Goal: Task Accomplishment & Management: Use online tool/utility

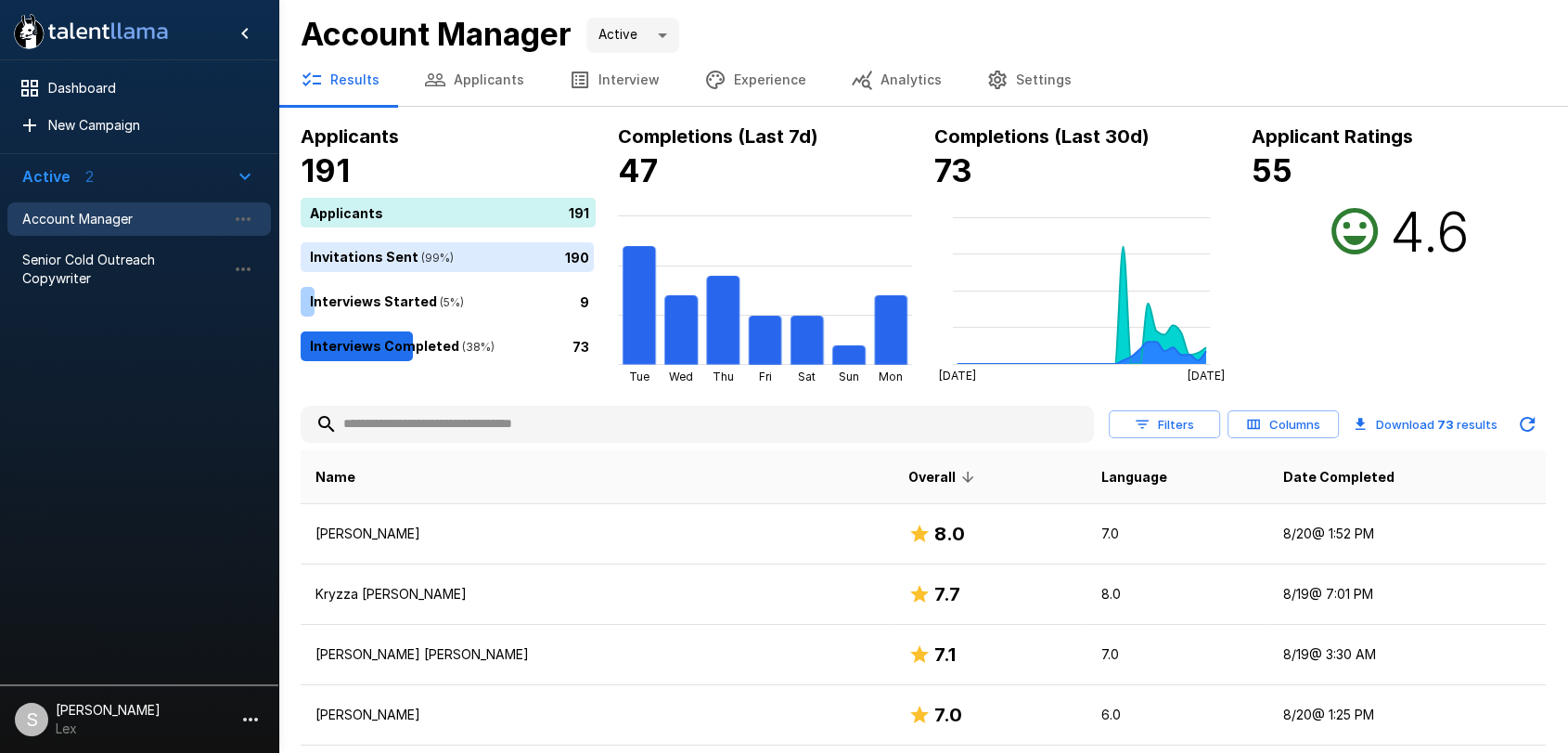
click at [388, 423] on input "text" at bounding box center [697, 424] width 793 height 34
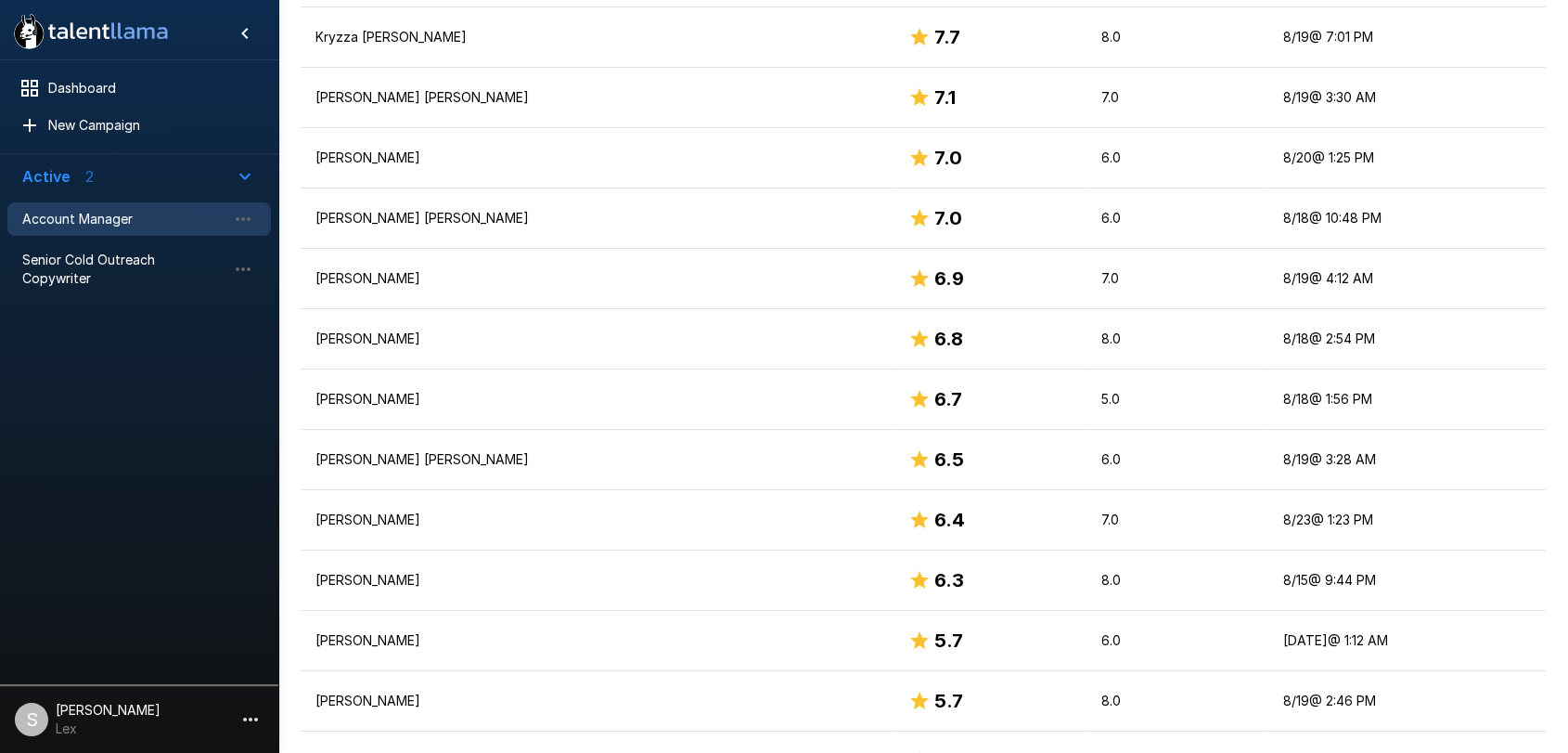
scroll to position [544, 0]
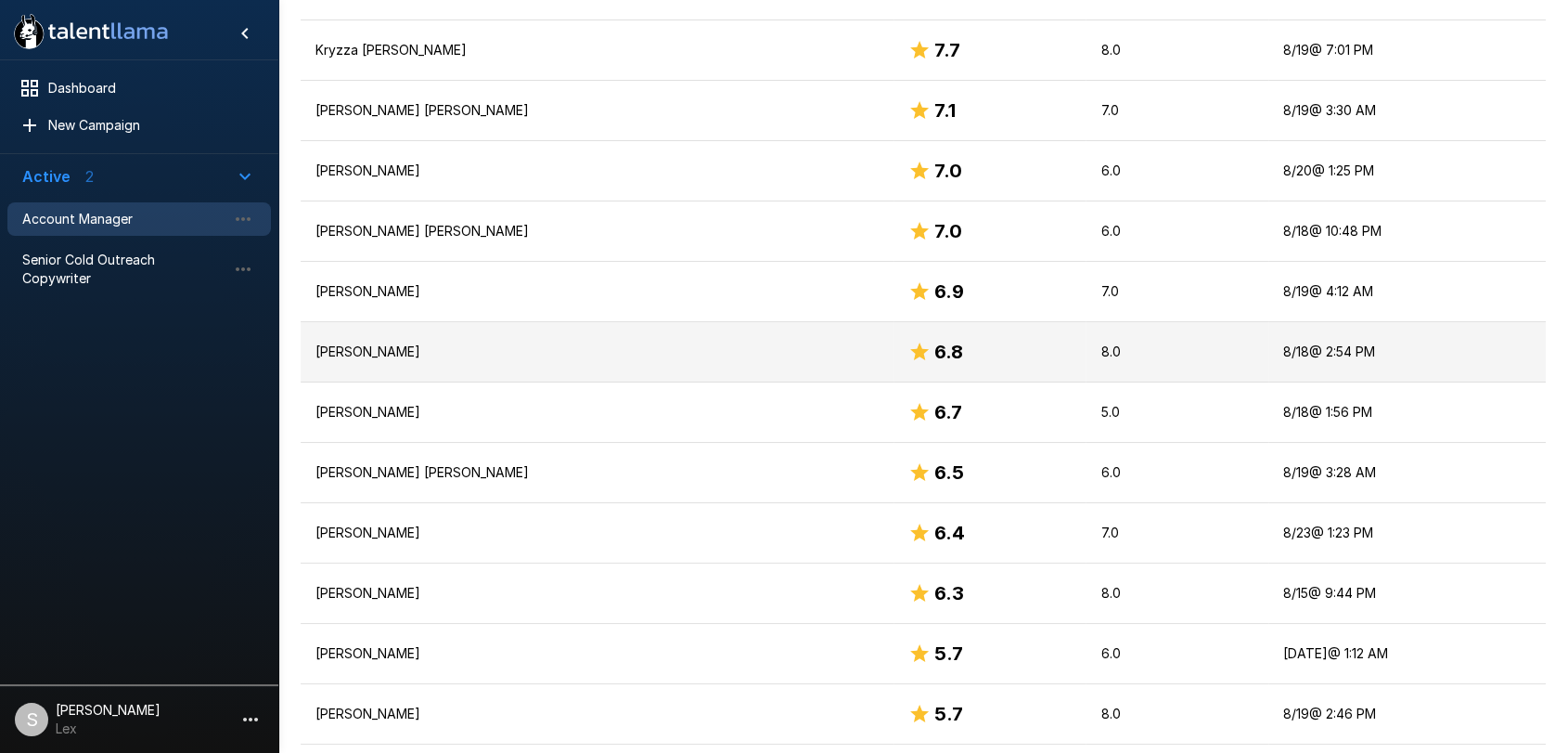
click at [343, 348] on p "[PERSON_NAME]" at bounding box center [597, 351] width 563 height 18
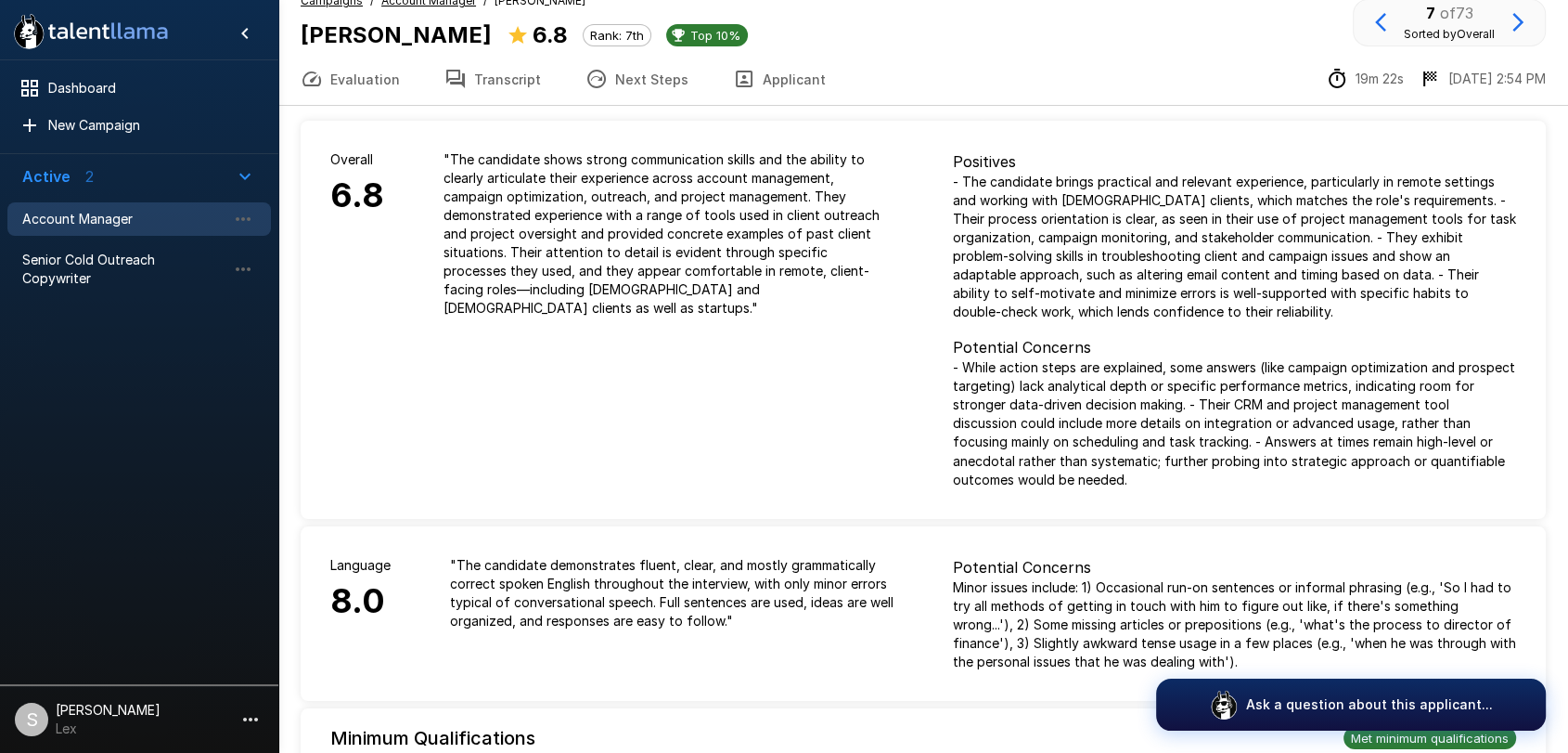
scroll to position [34, 0]
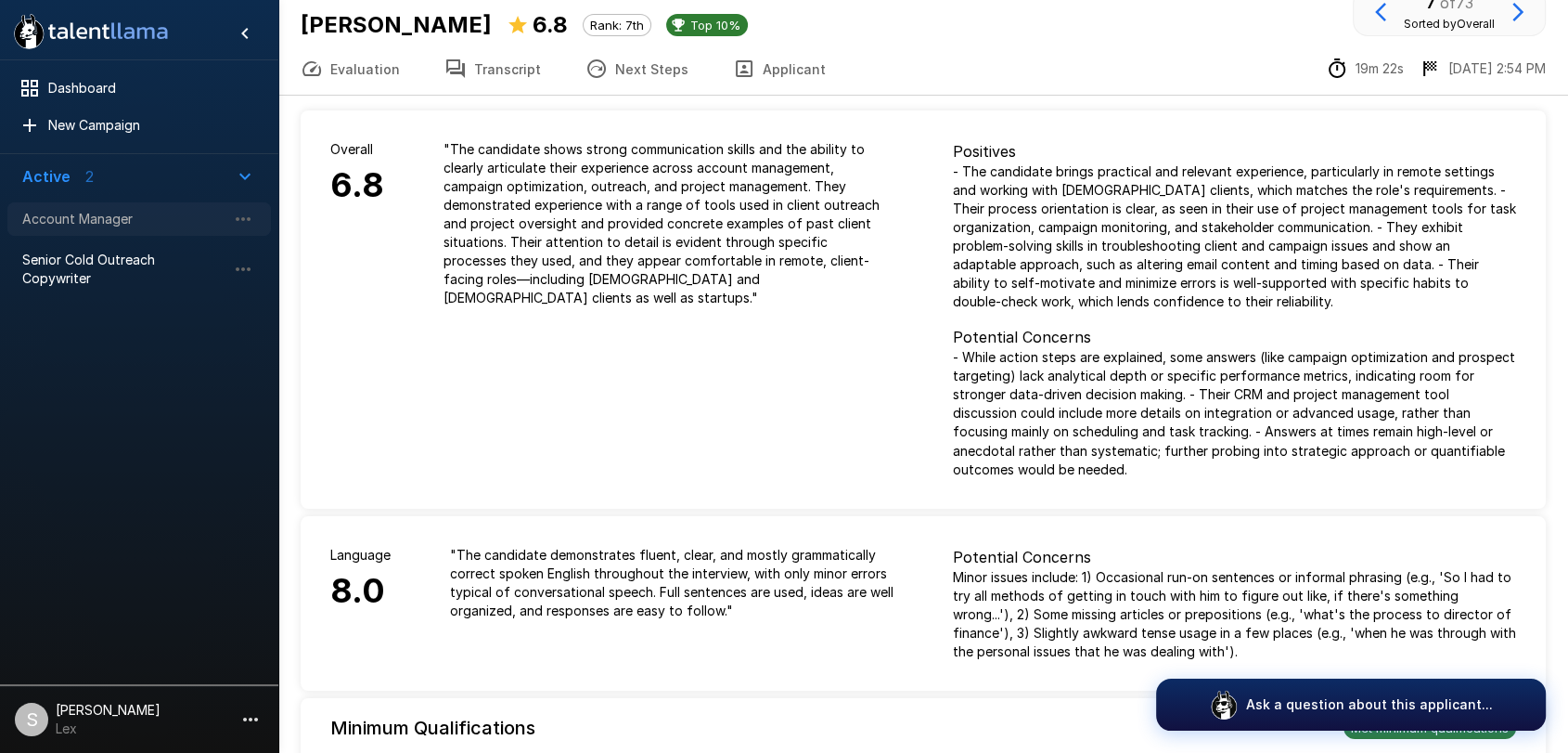
click at [100, 227] on span "Account Manager" at bounding box center [124, 218] width 204 height 18
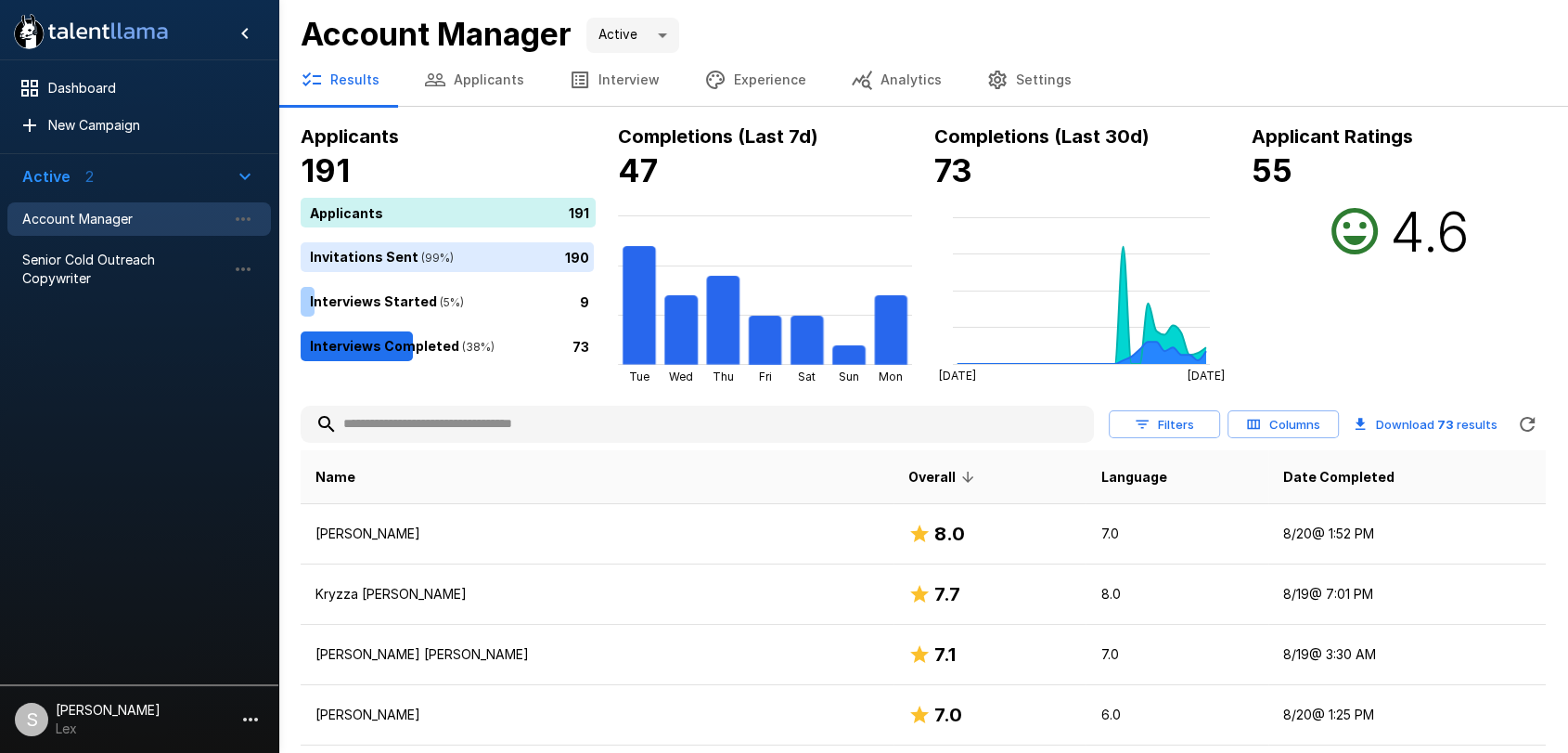
click at [490, 83] on button "Applicants" at bounding box center [474, 80] width 145 height 52
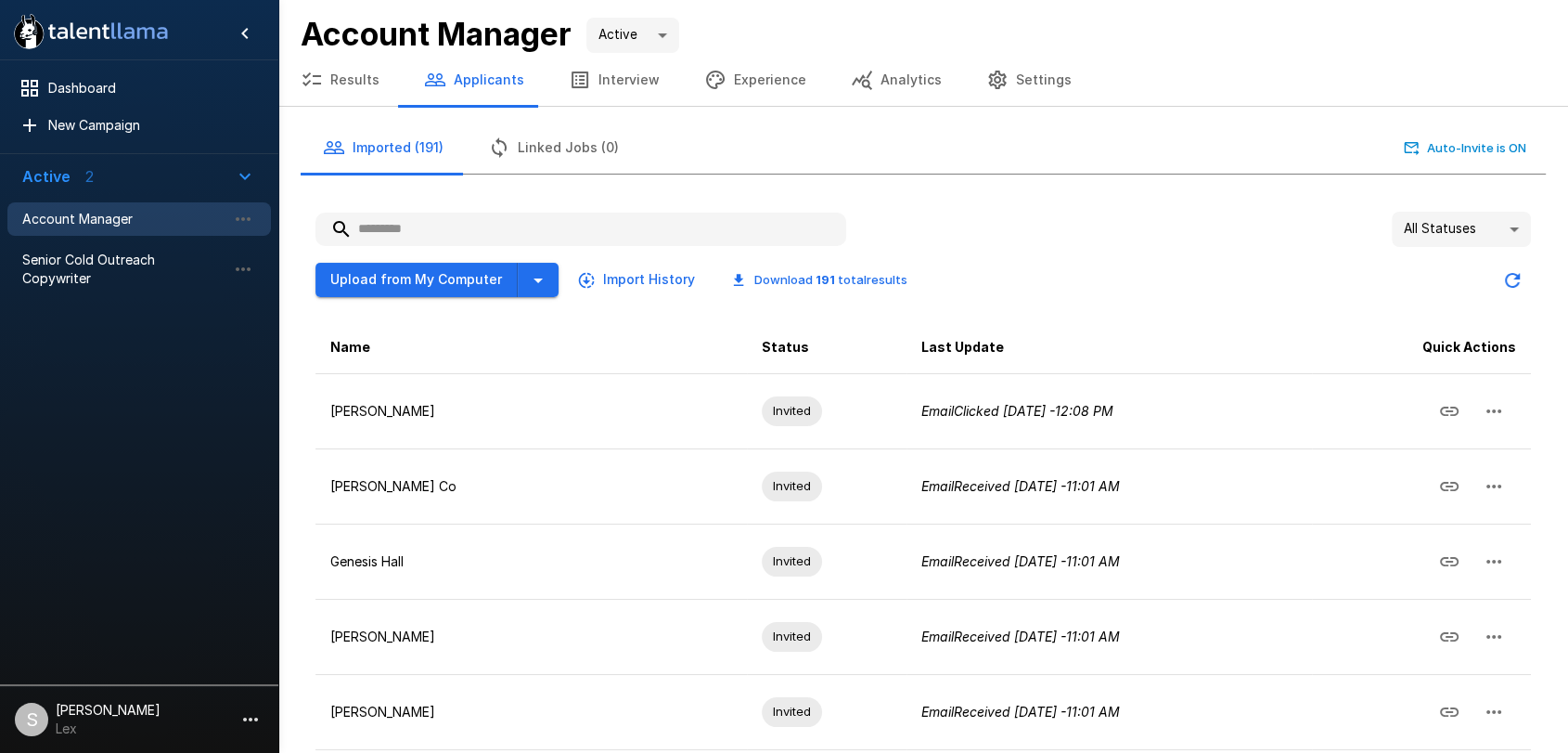
click at [392, 232] on input "text" at bounding box center [581, 229] width 531 height 34
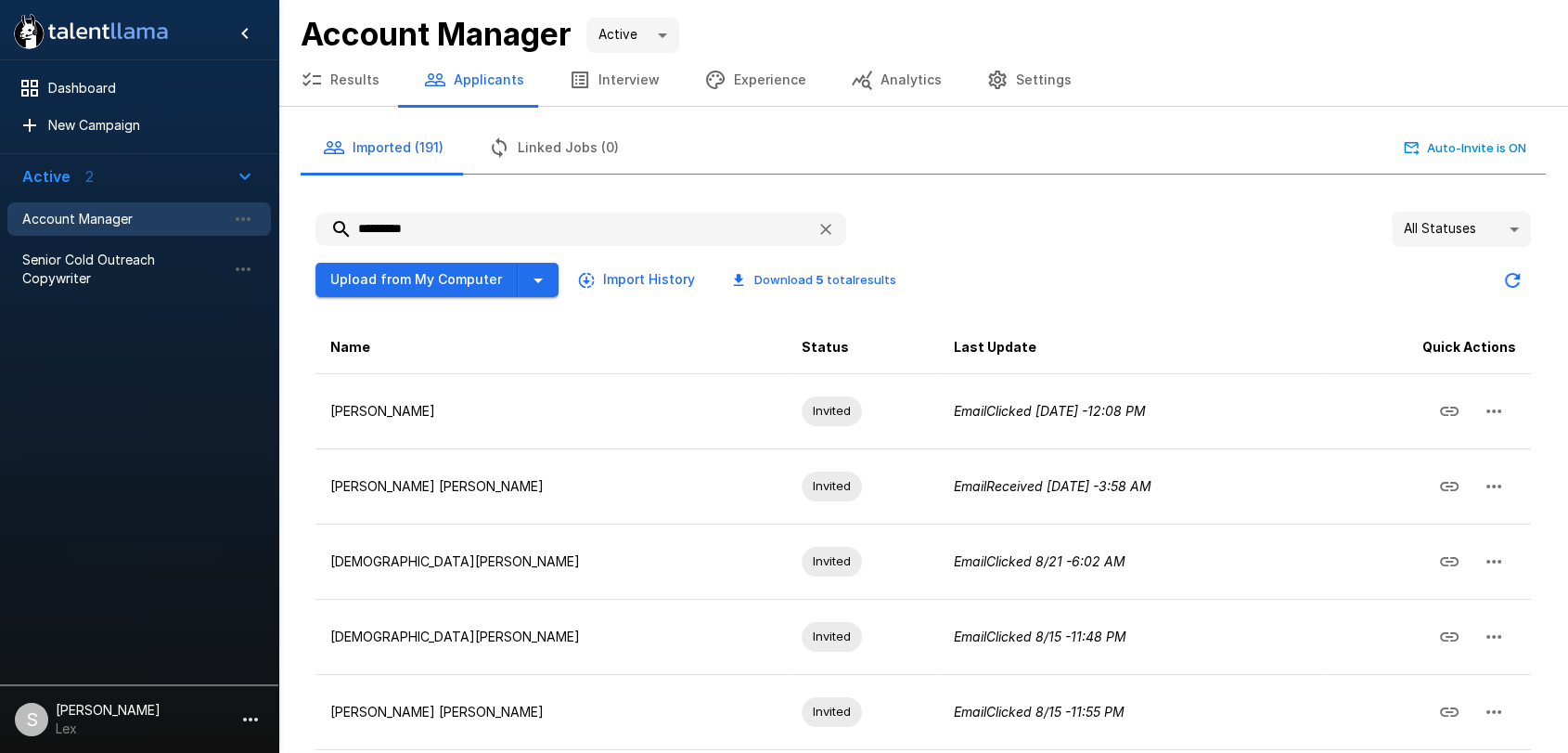
type input "*********"
click at [320, 78] on icon "button" at bounding box center [311, 79] width 22 height 22
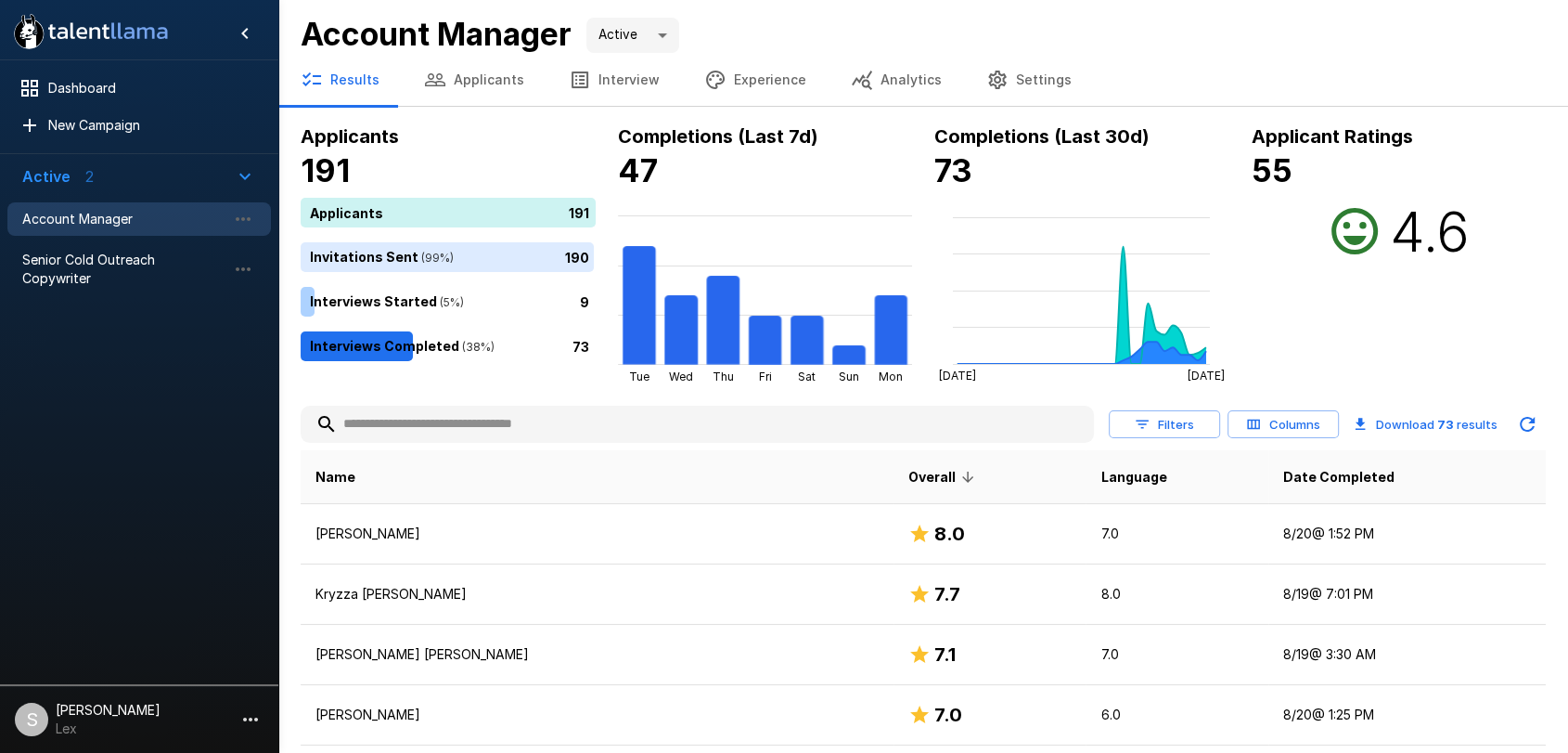
click at [510, 79] on button "Applicants" at bounding box center [474, 80] width 145 height 52
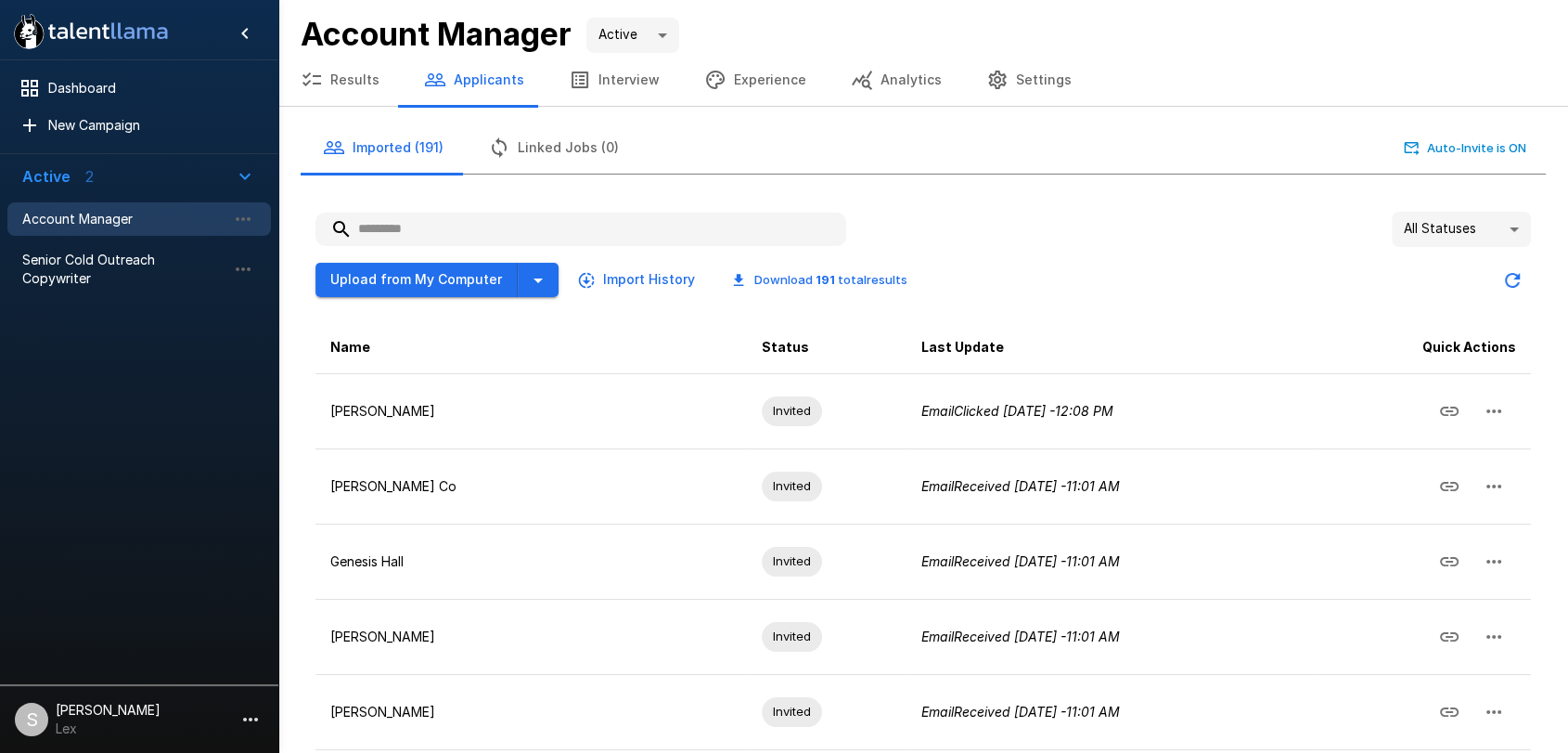
click at [443, 241] on input "text" at bounding box center [581, 229] width 531 height 34
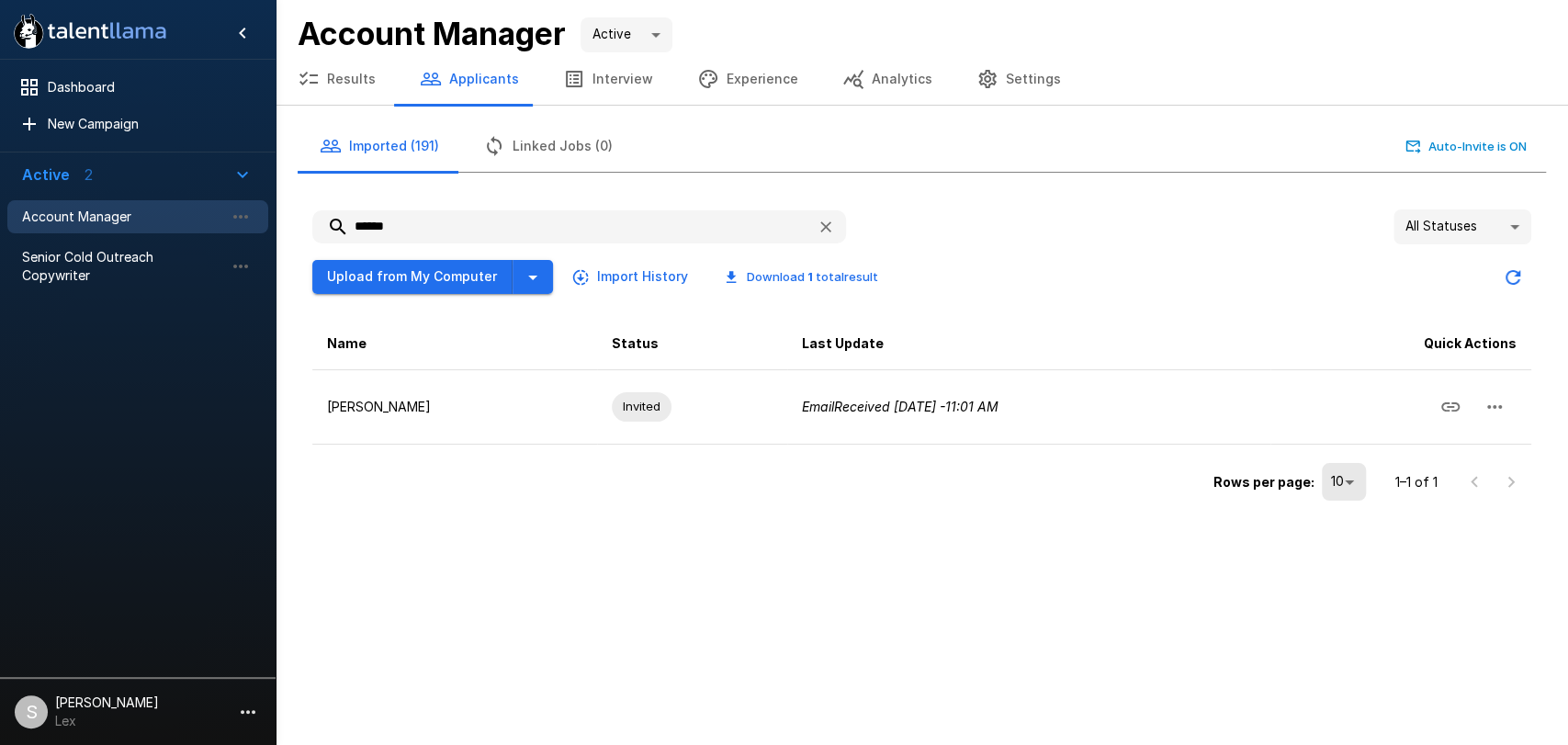
type input "******"
click at [438, 265] on button "Upload from My Computer" at bounding box center [412, 277] width 200 height 34
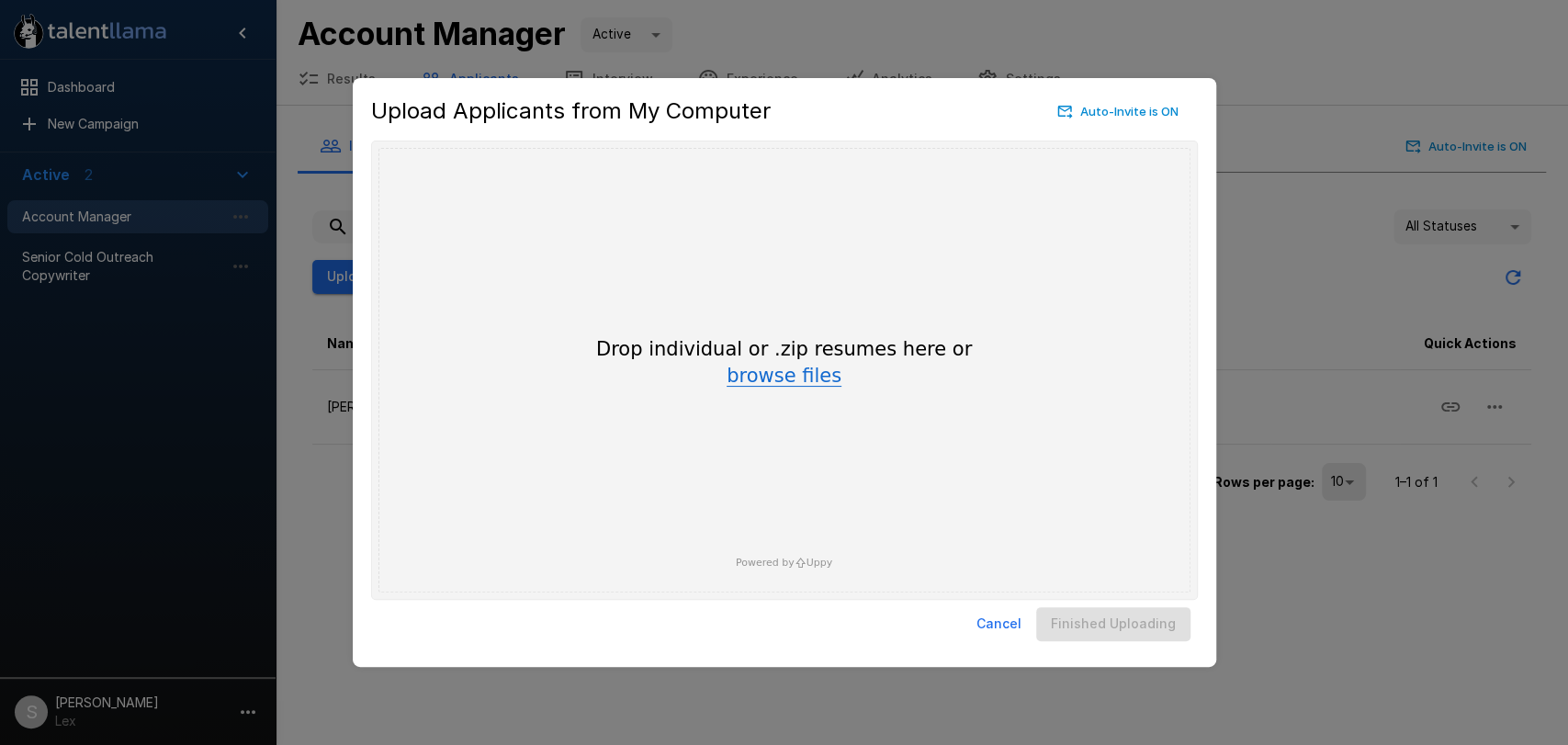
click at [772, 385] on button "browse files" at bounding box center [784, 376] width 115 height 20
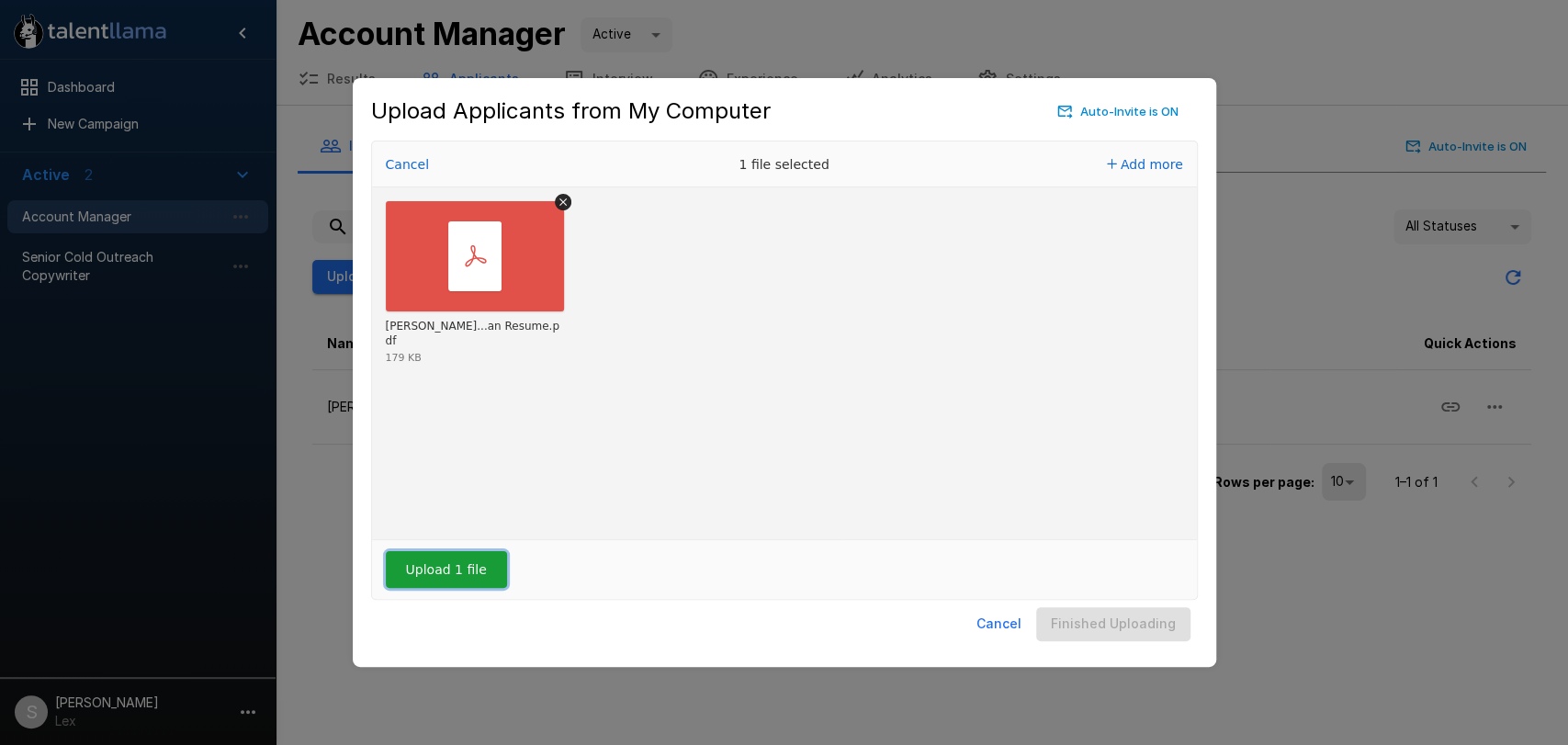
click at [448, 573] on button "Upload 1 file" at bounding box center [445, 569] width 121 height 37
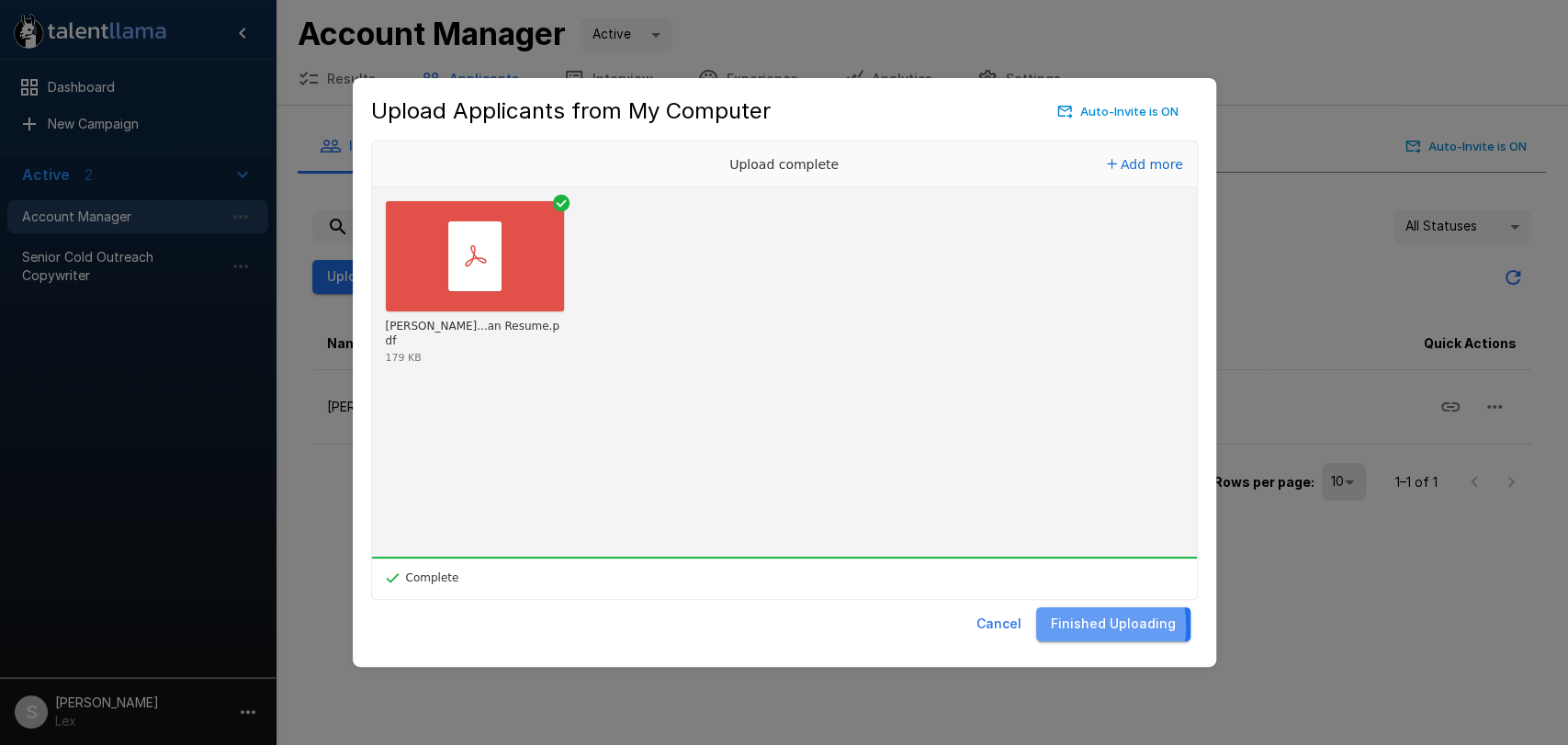
click at [1088, 625] on button "Finished Uploading" at bounding box center [1113, 624] width 154 height 34
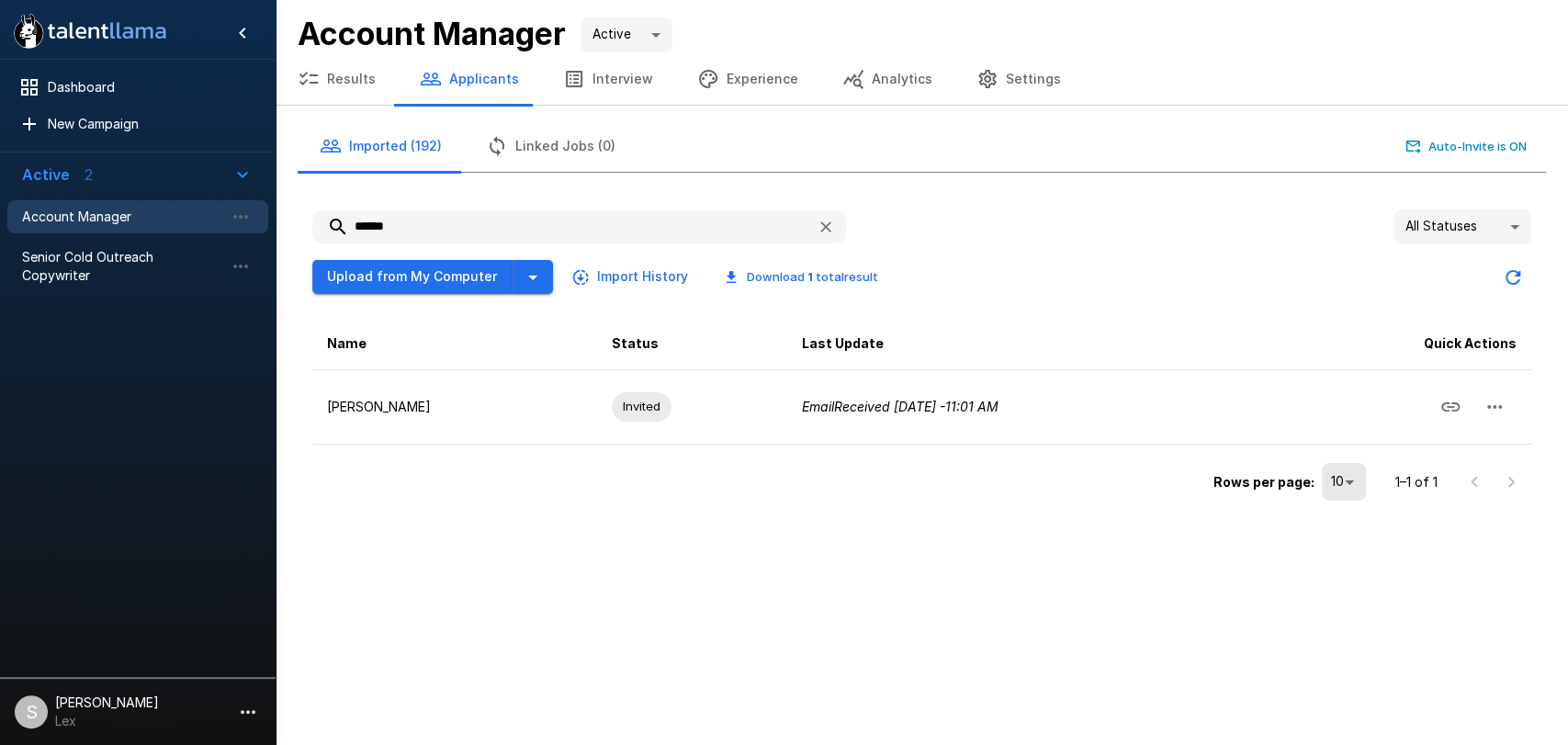
click at [343, 84] on button "Results" at bounding box center [337, 79] width 122 height 51
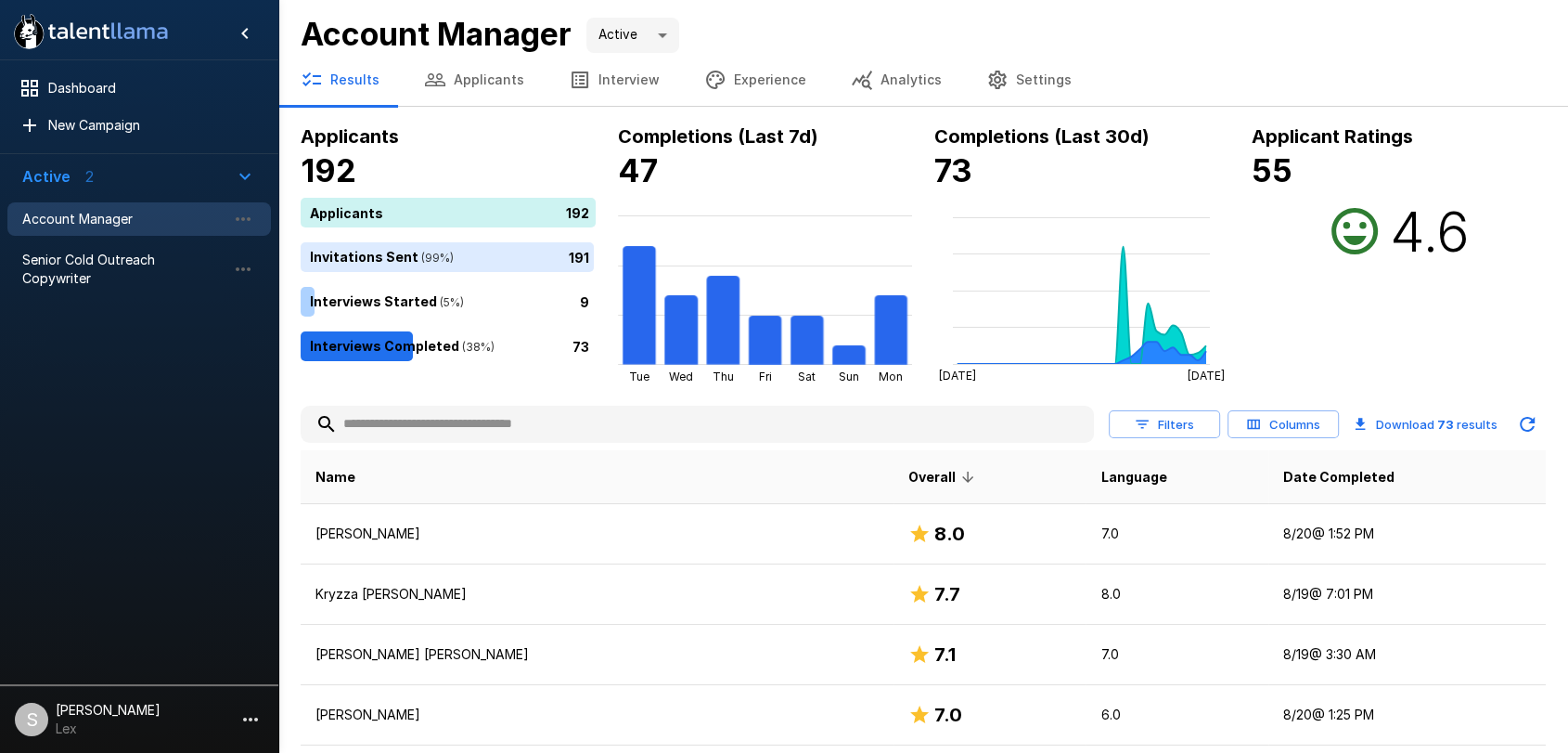
click at [442, 432] on input "text" at bounding box center [697, 424] width 793 height 34
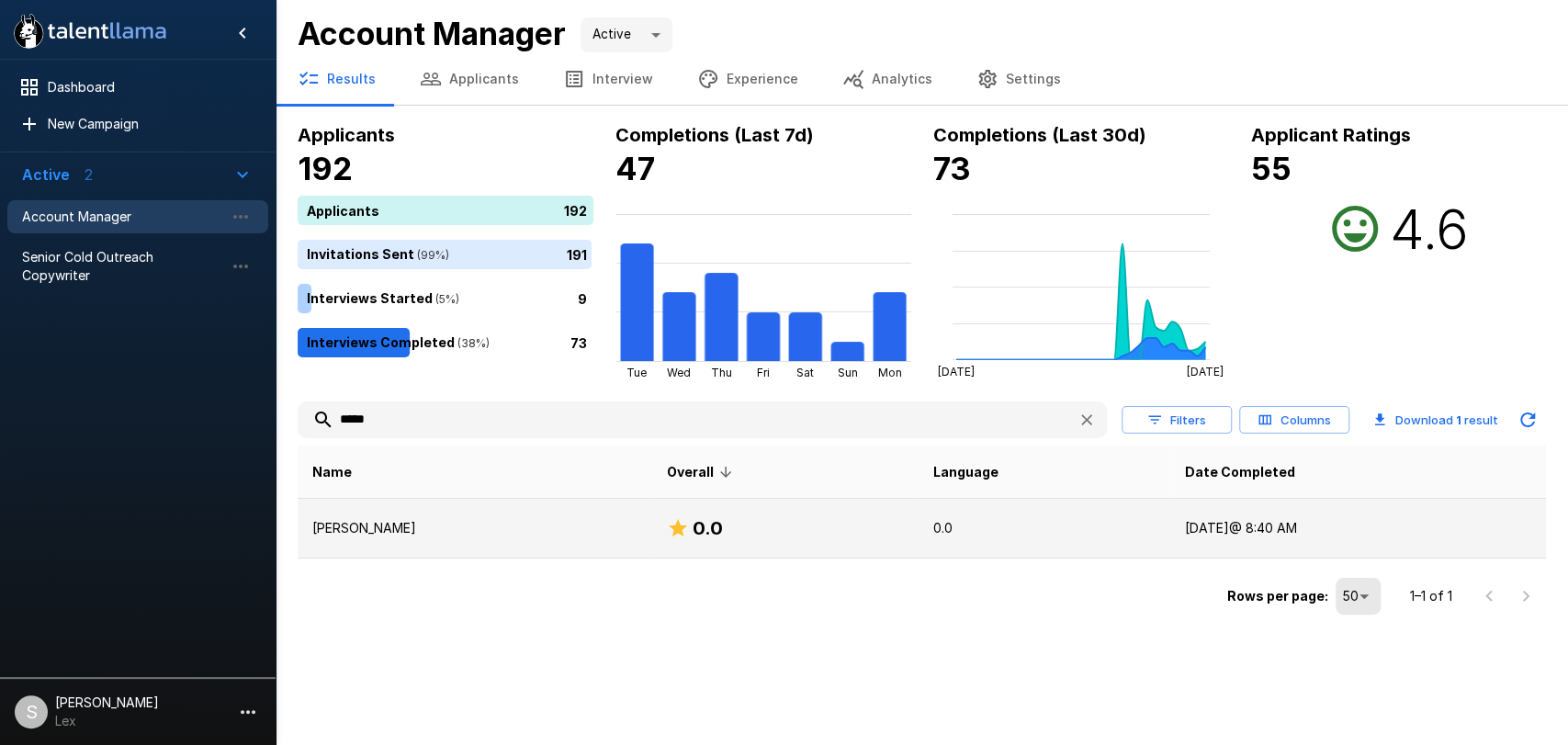
type input "*****"
click at [392, 516] on td "[PERSON_NAME]" at bounding box center [475, 528] width 355 height 60
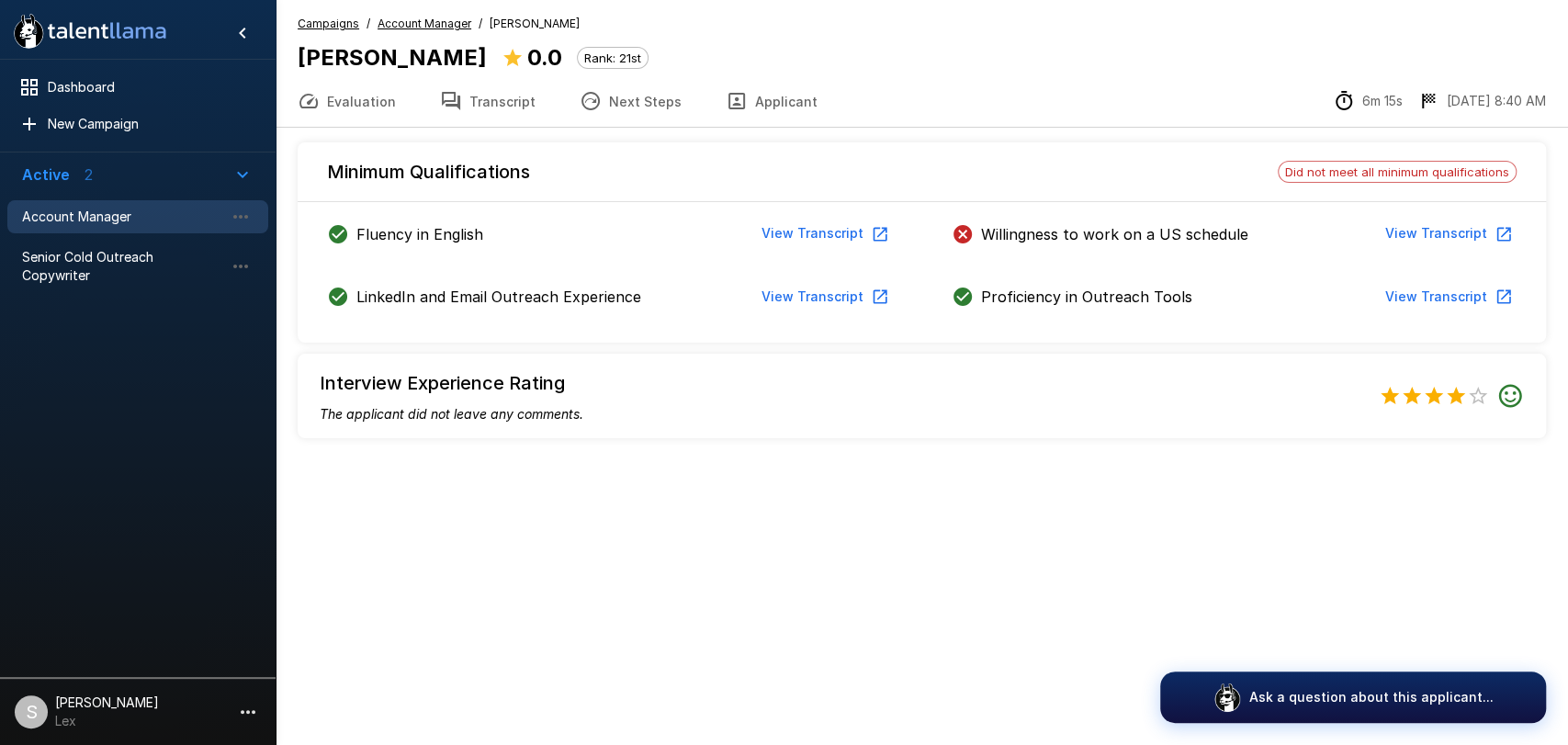
click at [1423, 232] on button "View Transcript" at bounding box center [1447, 234] width 139 height 34
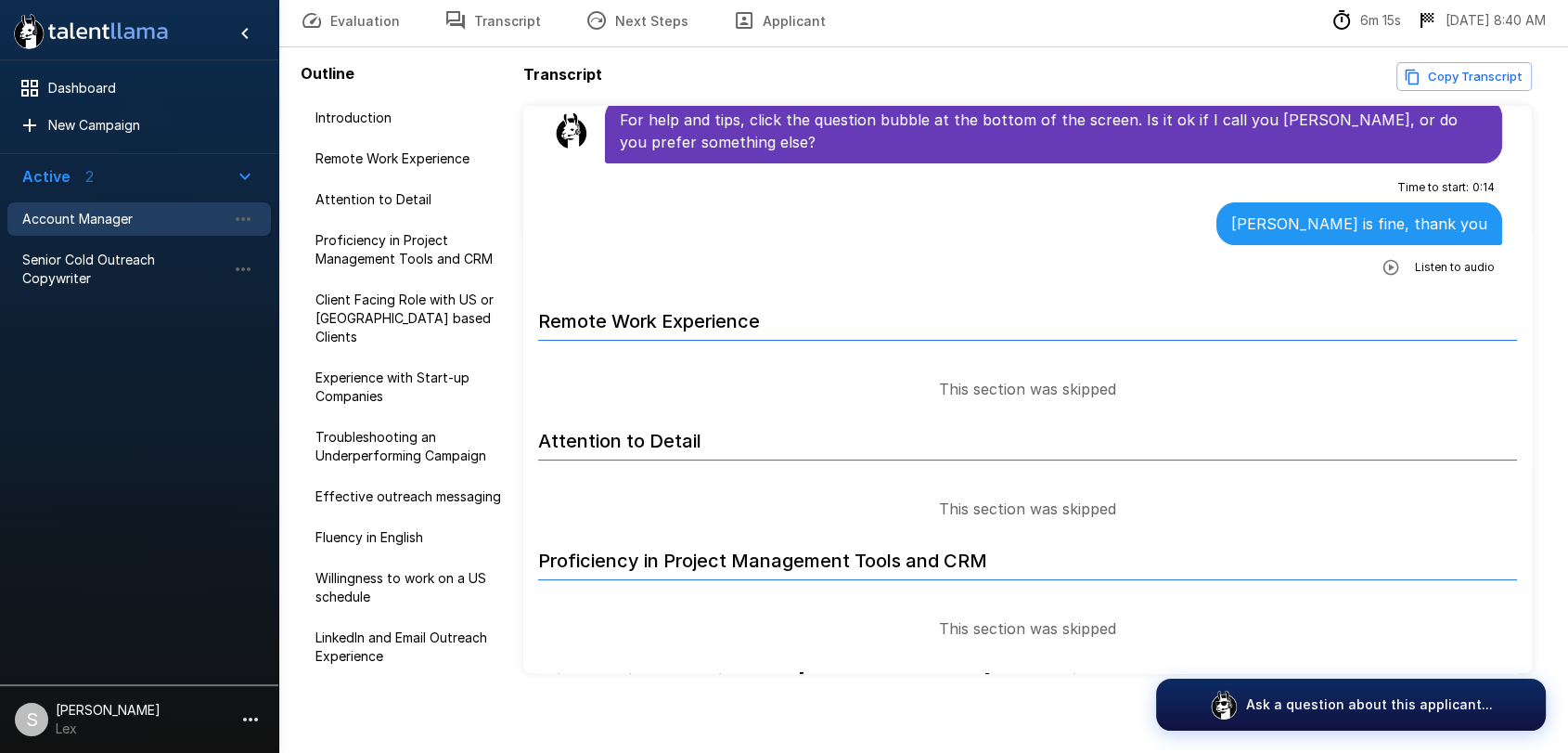
scroll to position [90, 0]
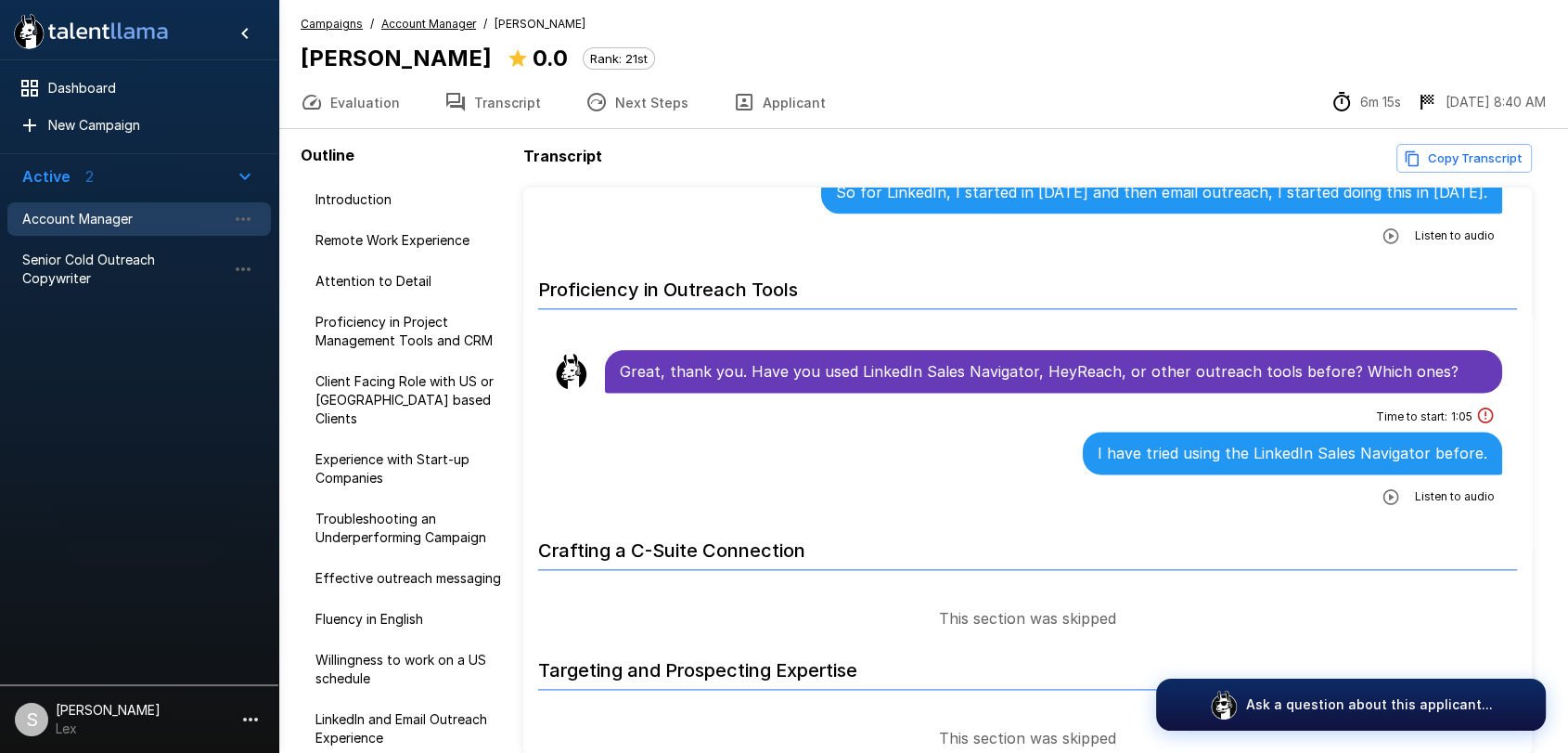
click at [335, 16] on u "Campaigns" at bounding box center [332, 23] width 62 height 13
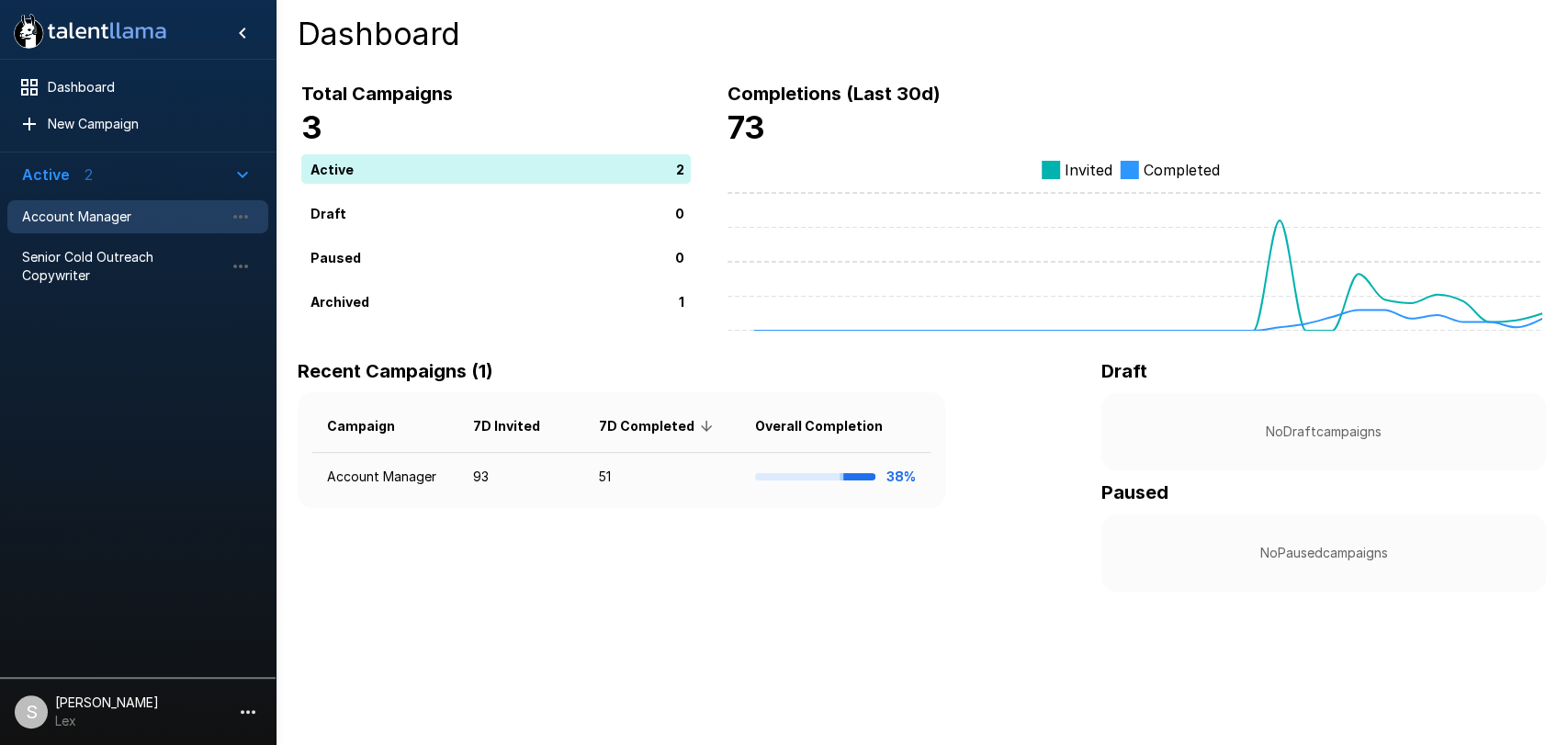
click at [83, 212] on span "Account Manager" at bounding box center [123, 216] width 202 height 18
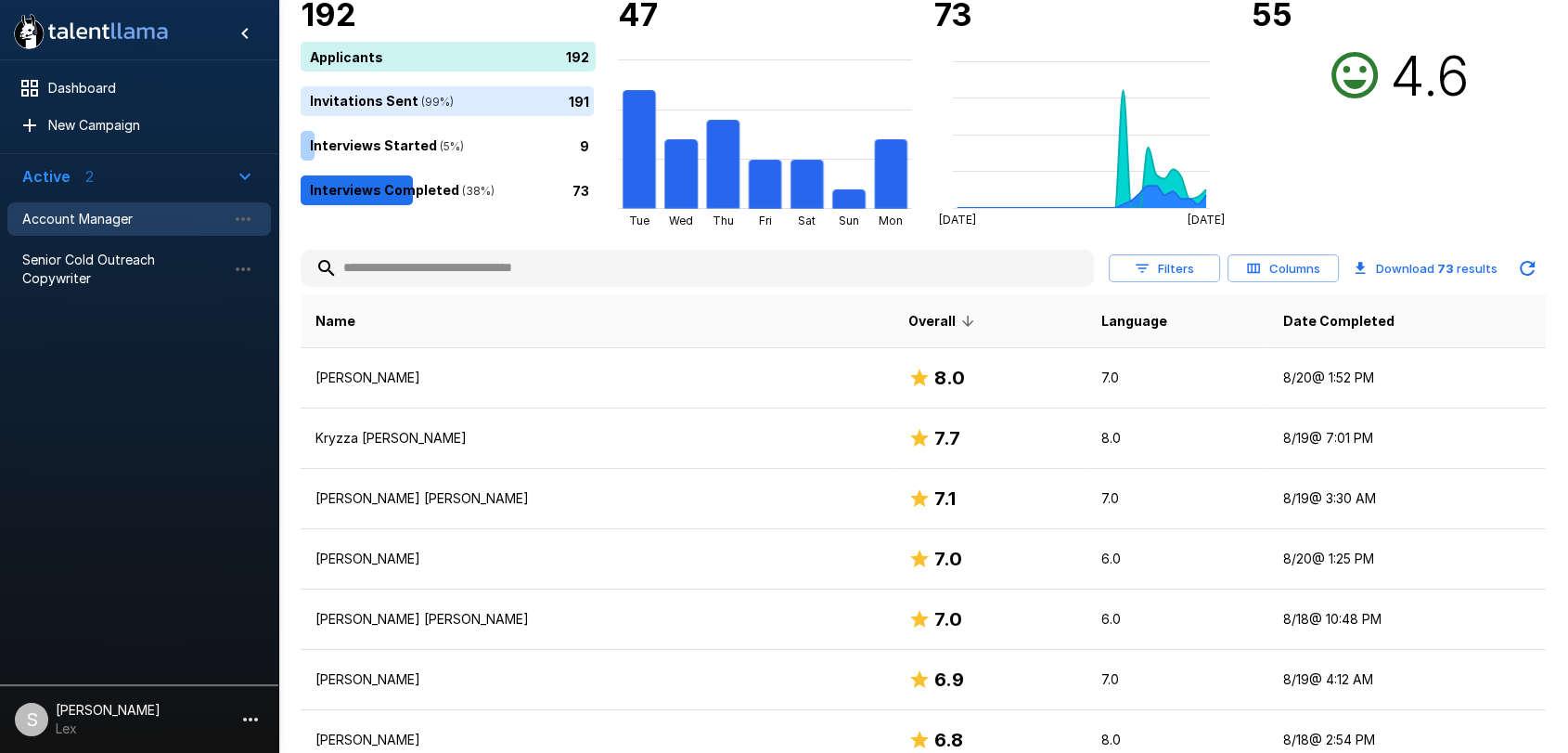
scroll to position [209, 0]
